Goal: Complete Application Form: Complete application form

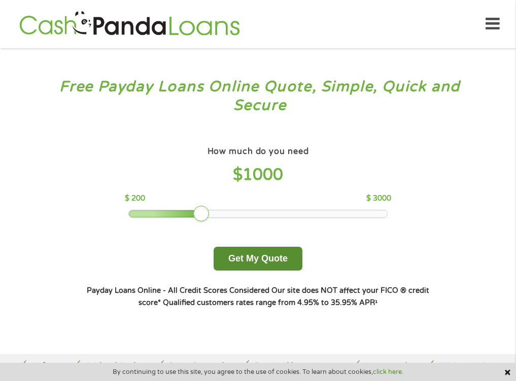
click at [271, 260] on button "Get My Quote" at bounding box center [257, 259] width 89 height 24
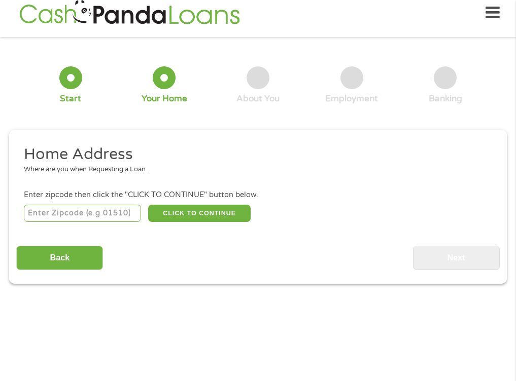
click at [105, 211] on input "number" at bounding box center [82, 213] width 117 height 17
type input "24301"
click at [207, 211] on button "CLICK TO CONTINUE" at bounding box center [199, 213] width 102 height 17
type input "24301"
type input "Pulaski"
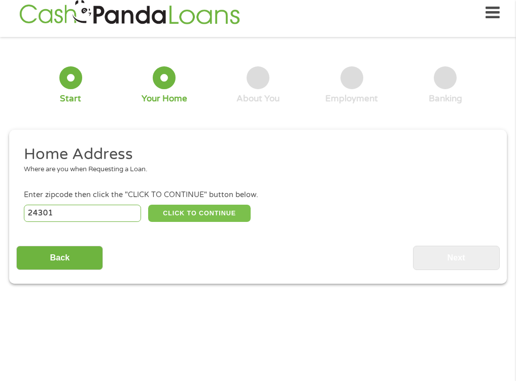
select select "[US_STATE]"
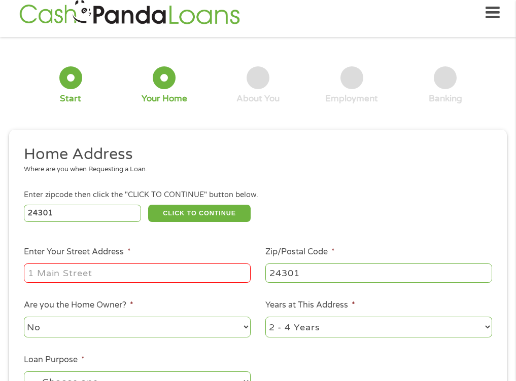
click at [94, 276] on input "Enter Your Street Address *" at bounding box center [137, 273] width 227 height 19
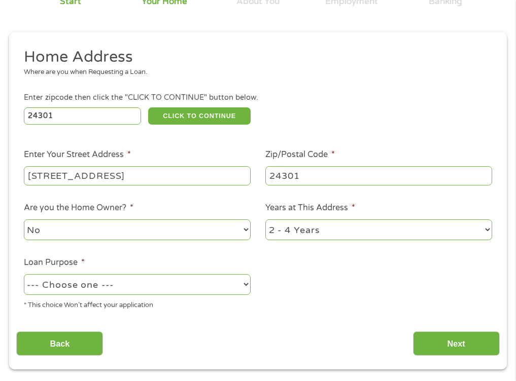
scroll to position [113, 0]
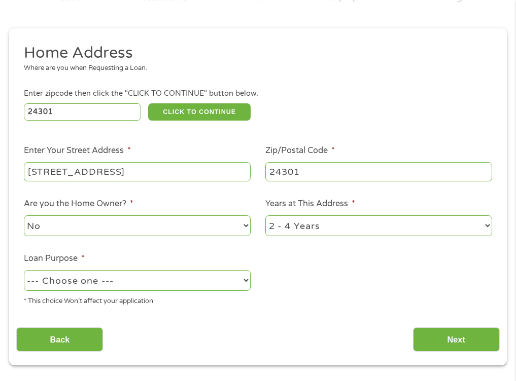
type input "[STREET_ADDRESS]"
click at [114, 226] on select "No Yes" at bounding box center [137, 226] width 227 height 21
select select "yes"
click at [24, 216] on select "No Yes" at bounding box center [137, 226] width 227 height 21
click at [330, 226] on select "1 Year or less 1 - 2 Years 2 - 4 Years Over 4 Years" at bounding box center [378, 226] width 227 height 21
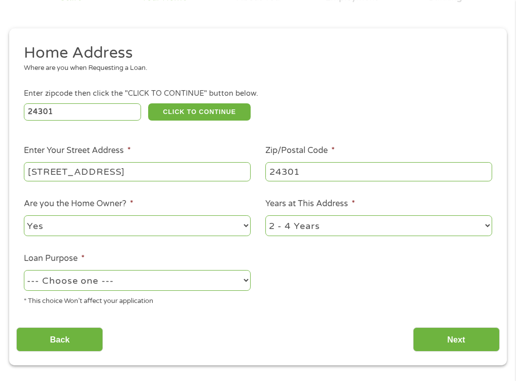
select select "60months"
click at [265, 216] on select "1 Year or less 1 - 2 Years 2 - 4 Years Over 4 Years" at bounding box center [378, 226] width 227 height 21
click at [68, 282] on select "--- Choose one --- Pay Bills Debt Consolidation Home Improvement Major Purchase…" at bounding box center [137, 280] width 227 height 21
select select "shorttermcash"
click at [24, 270] on select "--- Choose one --- Pay Bills Debt Consolidation Home Improvement Major Purchase…" at bounding box center [137, 280] width 227 height 21
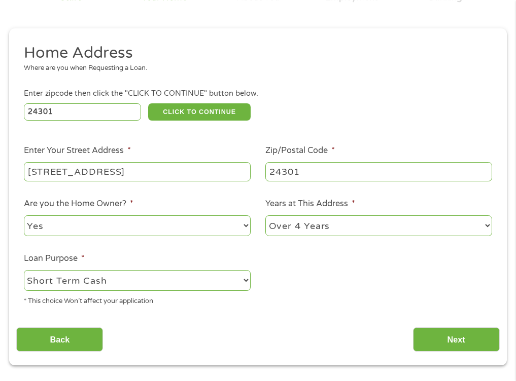
scroll to position [163, 0]
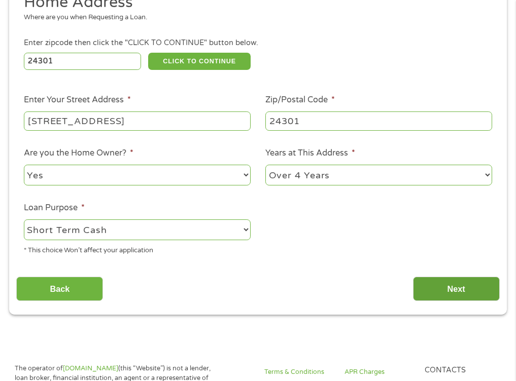
click at [479, 286] on input "Next" at bounding box center [456, 289] width 87 height 25
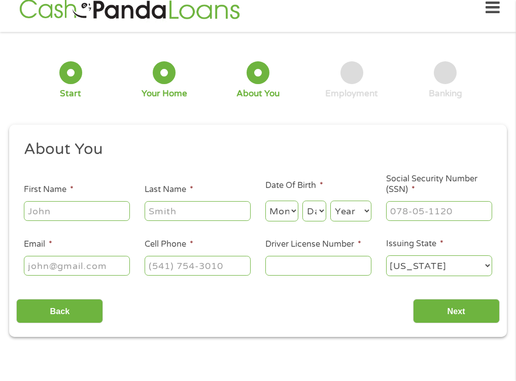
scroll to position [0, 0]
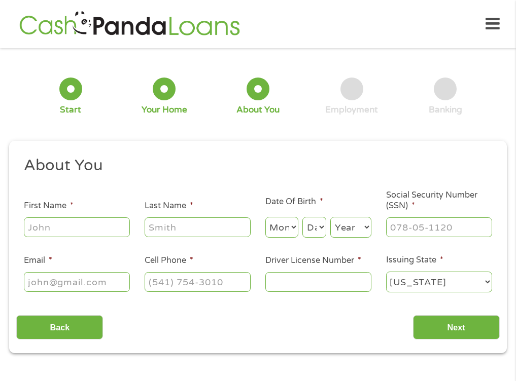
click at [72, 223] on input "First Name *" at bounding box center [77, 227] width 106 height 19
type input "[PERSON_NAME]"
click at [281, 232] on select "Month 1 2 3 4 5 6 7 8 9 10 11 12" at bounding box center [281, 227] width 33 height 21
select select "2"
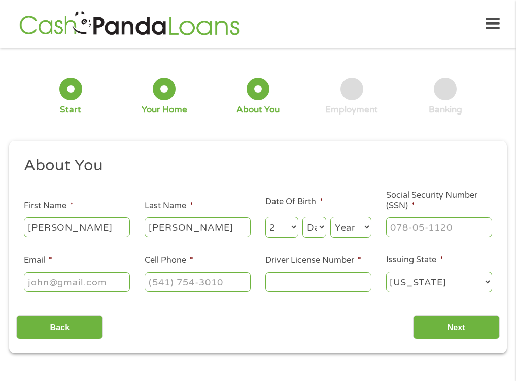
click at [265, 217] on select "Month 1 2 3 4 5 6 7 8 9 10 11 12" at bounding box center [281, 227] width 33 height 21
click at [309, 232] on select "Day 1 2 3 4 5 6 7 8 9 10 11 12 13 14 15 16 17 18 19 20 21 22 23 24 25 26 27 28 …" at bounding box center [314, 227] width 24 height 21
select select "18"
click at [302, 217] on select "Day 1 2 3 4 5 6 7 8 9 10 11 12 13 14 15 16 17 18 19 20 21 22 23 24 25 26 27 28 …" at bounding box center [314, 227] width 24 height 21
click at [342, 224] on select "Year [DATE] 2006 2005 2004 2003 2002 2001 2000 1999 1998 1997 1996 1995 1994 19…" at bounding box center [350, 227] width 41 height 21
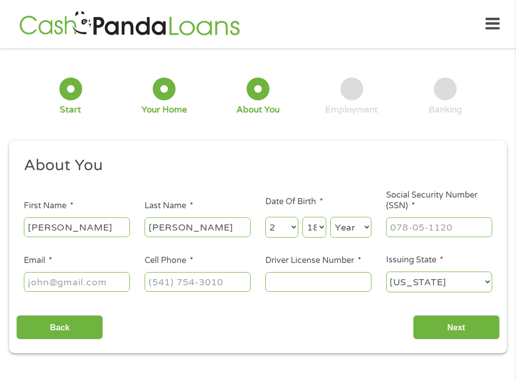
select select "1976"
click at [330, 217] on select "Year [DATE] 2006 2005 2004 2003 2002 2001 2000 1999 1998 1997 1996 1995 1994 19…" at bounding box center [350, 227] width 41 height 21
click at [421, 222] on input "___-__-____" at bounding box center [439, 227] width 106 height 19
type input "224-15-1668"
click at [78, 287] on input "Email *" at bounding box center [77, 281] width 106 height 19
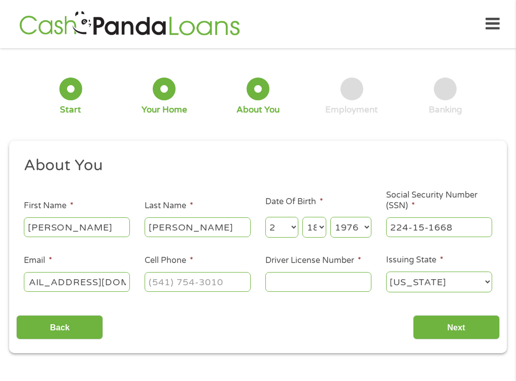
scroll to position [0, 29]
type input "[EMAIL_ADDRESS][DOMAIN_NAME]"
click at [187, 283] on input "(___) ___-____" at bounding box center [198, 281] width 106 height 19
drag, startPoint x: 221, startPoint y: 284, endPoint x: 182, endPoint y: 276, distance: 40.3
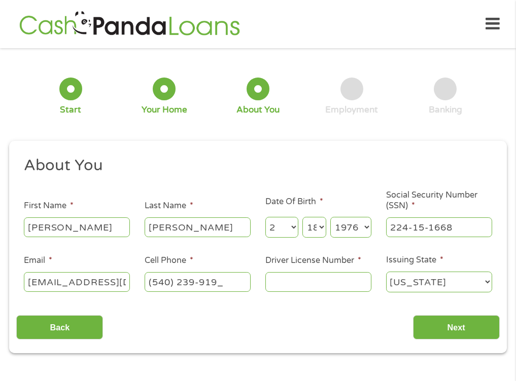
click at [182, 276] on input "(540) 239-919_" at bounding box center [198, 281] width 106 height 19
type input "[PHONE_NUMBER]"
click at [331, 284] on input "Driver License Number *" at bounding box center [318, 281] width 106 height 19
type input "e24616478"
click at [438, 329] on input "Next" at bounding box center [456, 327] width 87 height 25
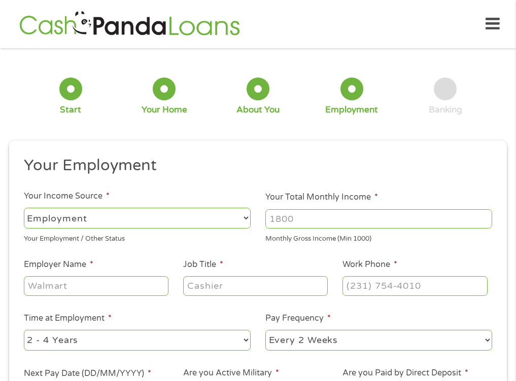
scroll to position [11, 0]
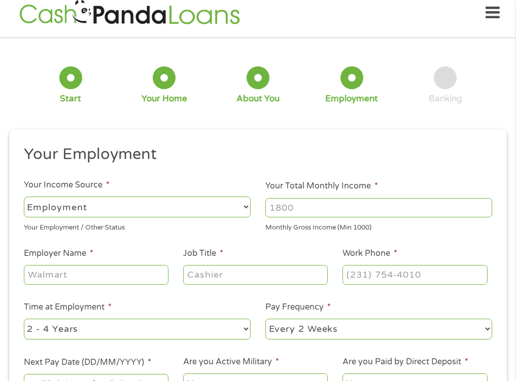
click at [97, 208] on select "--- Choose one --- Employment [DEMOGRAPHIC_DATA] Benefits" at bounding box center [137, 207] width 227 height 21
click at [297, 209] on input "Your Total Monthly Income *" at bounding box center [378, 207] width 227 height 19
type input "5500"
click at [77, 271] on input "Employer Name *" at bounding box center [96, 274] width 145 height 19
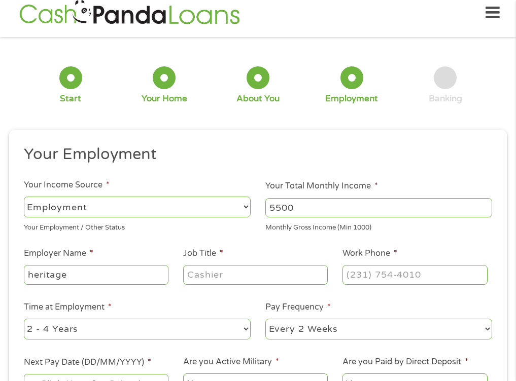
type input "heritage"
click at [243, 278] on input "Job Title *" at bounding box center [255, 274] width 145 height 19
type input "nurse"
click at [382, 272] on input "(___) ___-____" at bounding box center [414, 274] width 145 height 19
type input "[PHONE_NUMBER]"
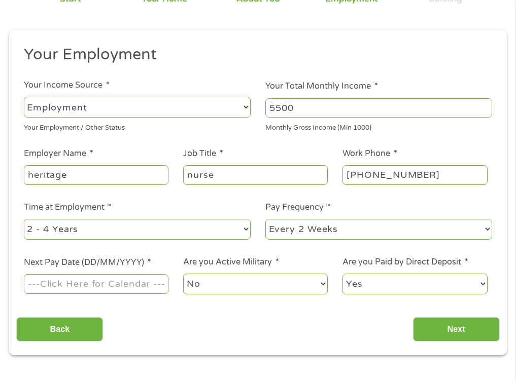
scroll to position [113, 0]
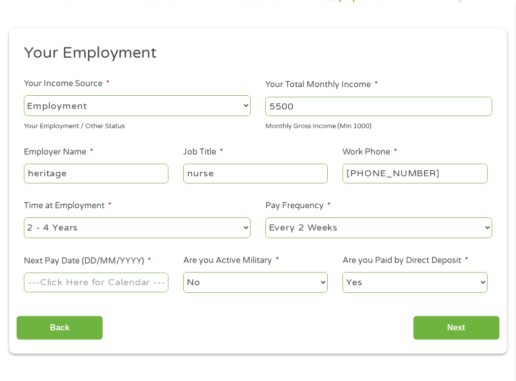
click at [96, 289] on input "Next Pay Date (DD/MM/YYYY) *" at bounding box center [96, 282] width 145 height 19
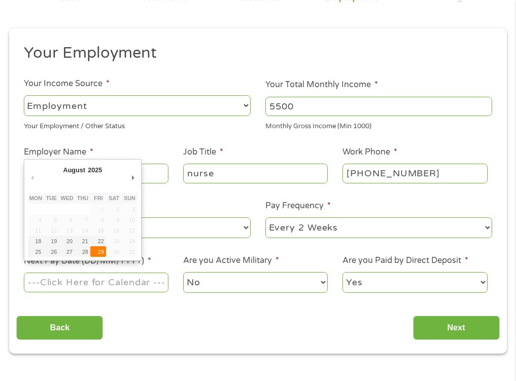
type input "[DATE]"
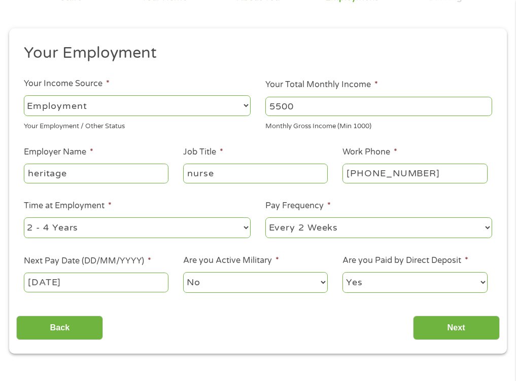
click at [230, 279] on select "No Yes" at bounding box center [255, 282] width 145 height 21
click at [183, 272] on select "No Yes" at bounding box center [255, 282] width 145 height 21
click at [382, 287] on select "Yes No" at bounding box center [414, 282] width 145 height 21
click at [440, 327] on input "Next" at bounding box center [456, 328] width 87 height 25
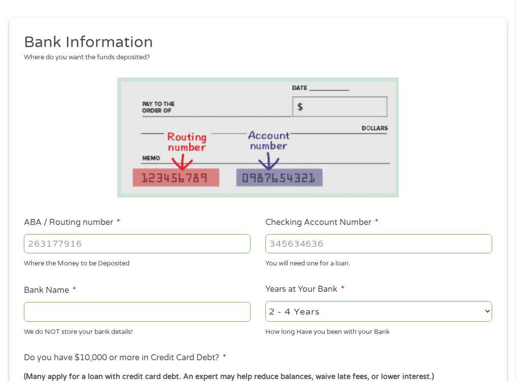
scroll to position [152, 0]
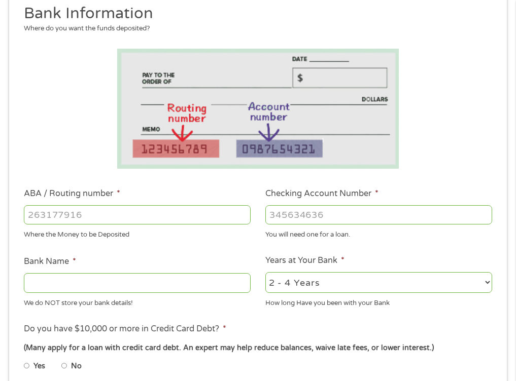
click at [65, 220] on input "ABA / Routing number *" at bounding box center [137, 214] width 227 height 19
type input "051404464"
type input "THE FIRST BANK TRUST COMPANY"
type input "051404464"
click at [296, 223] on input "Checking Account Number *" at bounding box center [378, 214] width 227 height 19
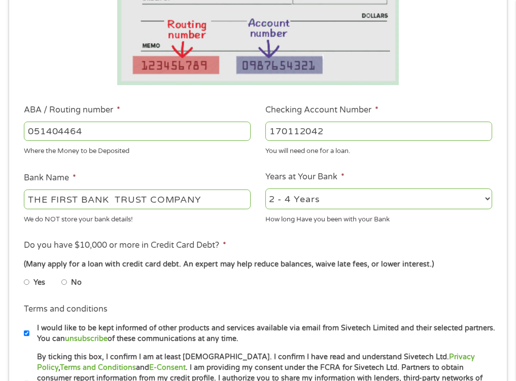
scroll to position [254, 0]
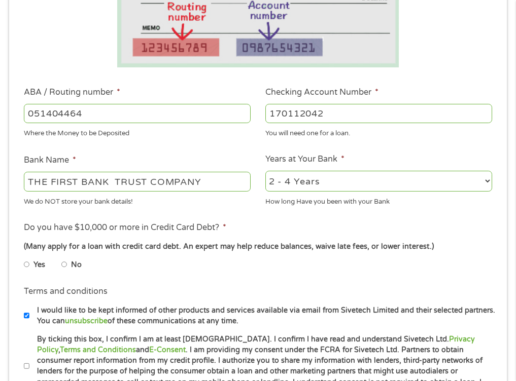
type input "170112042"
click at [65, 264] on input "No" at bounding box center [64, 265] width 6 height 16
radio input "true"
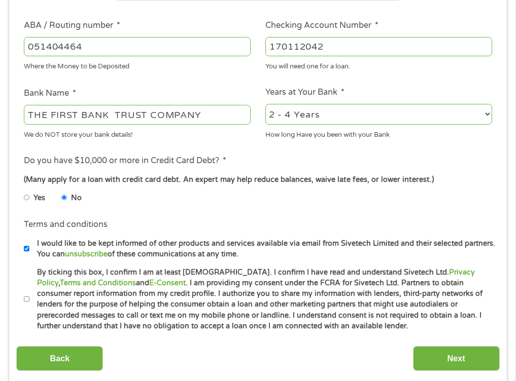
scroll to position [355, 0]
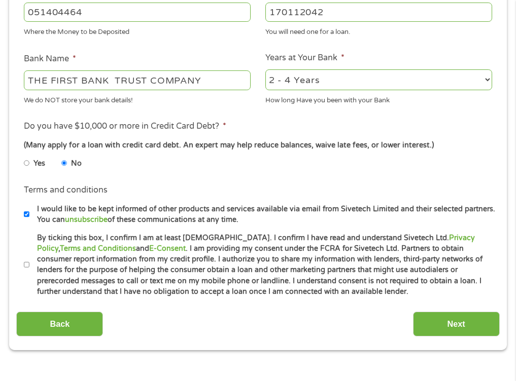
click at [27, 266] on input "By ticking this box, I confirm I am at least [DEMOGRAPHIC_DATA]. I confirm I ha…" at bounding box center [27, 265] width 6 height 16
checkbox input "true"
click at [444, 313] on input "Next" at bounding box center [456, 324] width 87 height 25
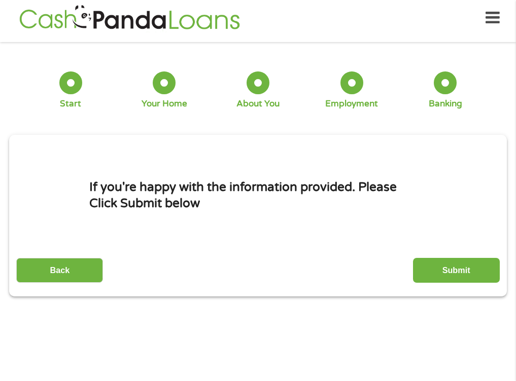
scroll to position [0, 0]
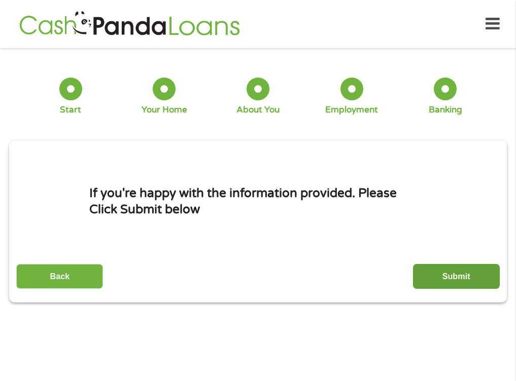
click at [452, 277] on input "Submit" at bounding box center [456, 276] width 87 height 25
